Goal: Information Seeking & Learning: Stay updated

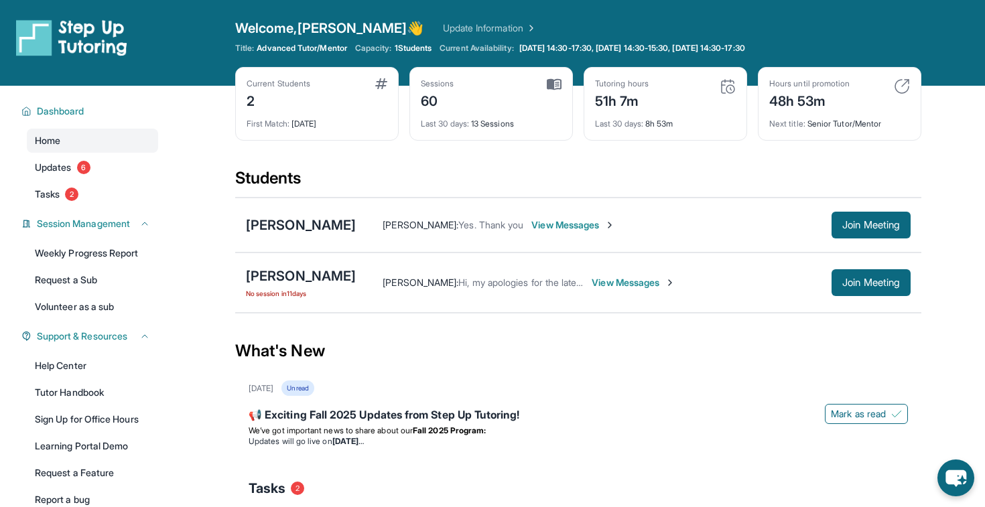
click at [276, 296] on span "No session in 11 days" at bounding box center [301, 293] width 110 height 11
click at [275, 330] on div "What's New" at bounding box center [578, 351] width 686 height 59
